Goal: Check status

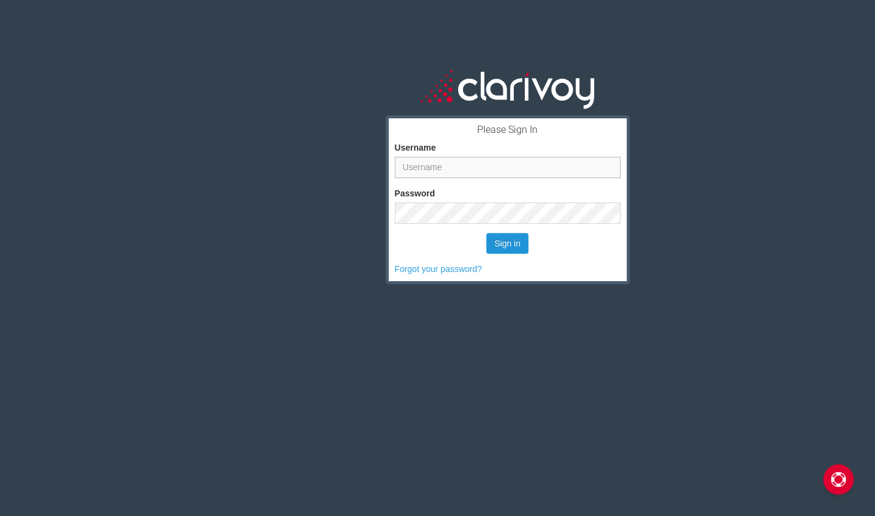
type input "gurvijayb123@gmail.com"
click at [500, 242] on button "Sign in" at bounding box center [507, 243] width 42 height 21
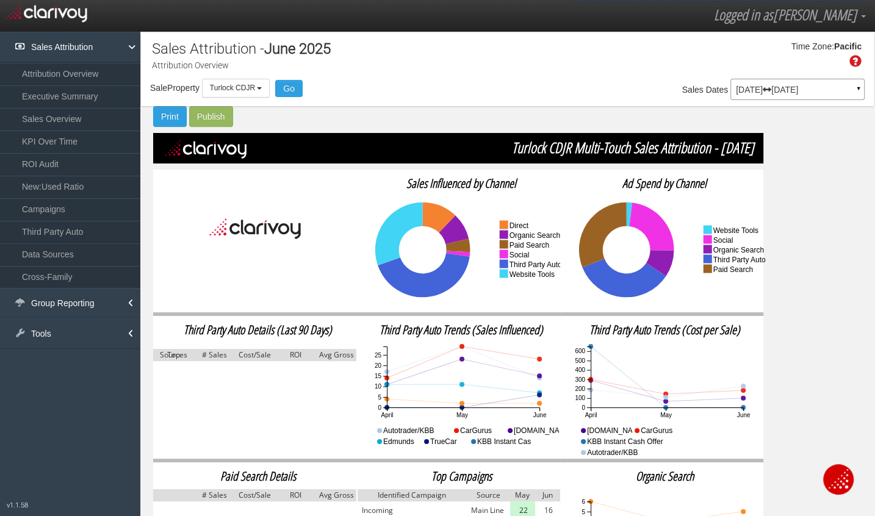
click at [90, 69] on link "Attribution Overview" at bounding box center [70, 74] width 140 height 22
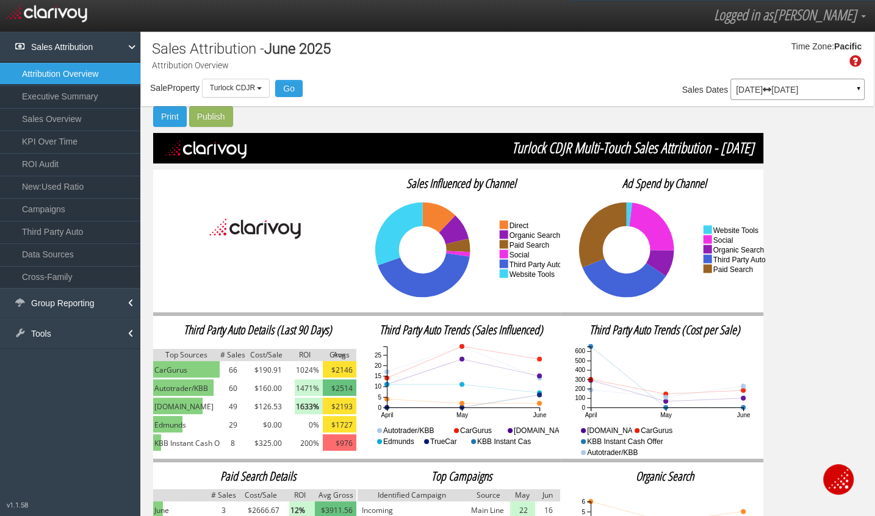
click at [819, 101] on div "[DATE] [DATE] ▼ Comparing to: mm/dd/yyyy - mm/dd/yyyy Date Range: Custom [DATE]…" at bounding box center [797, 91] width 134 height 21
click at [820, 95] on div "[DATE] [DATE] ▼" at bounding box center [797, 89] width 134 height 21
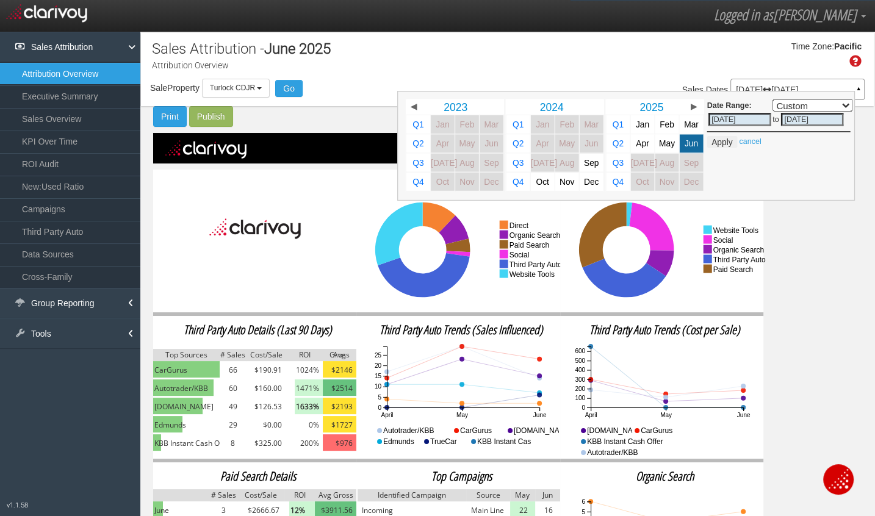
click at [589, 64] on div "Time Zone: Pacific" at bounding box center [507, 59] width 733 height 40
